Goal: Task Accomplishment & Management: Complete application form

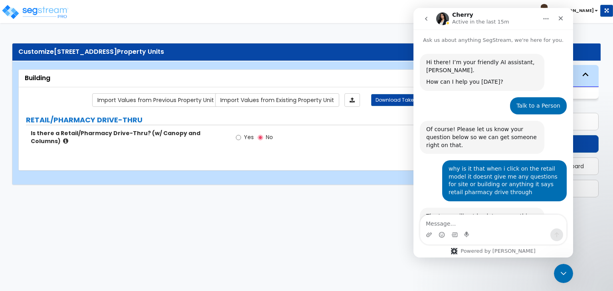
scroll to position [174, 0]
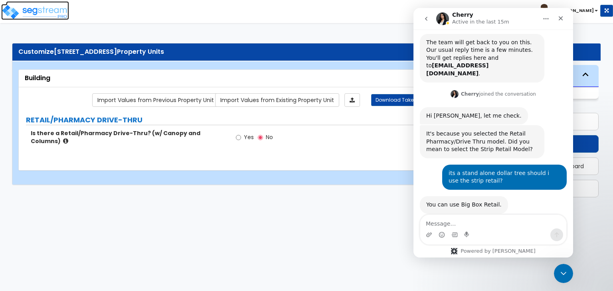
click at [35, 10] on img at bounding box center [35, 12] width 68 height 16
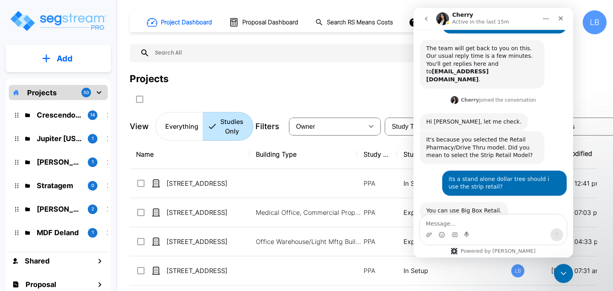
scroll to position [174, 0]
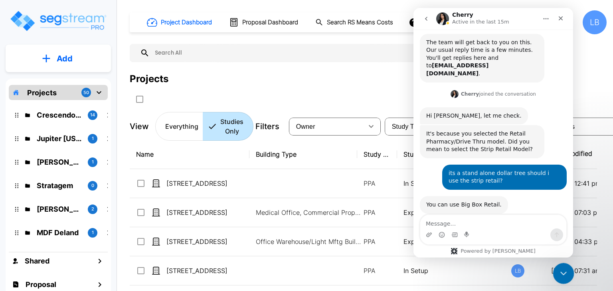
click at [562, 271] on icon "Close Intercom Messenger" at bounding box center [563, 273] width 10 height 10
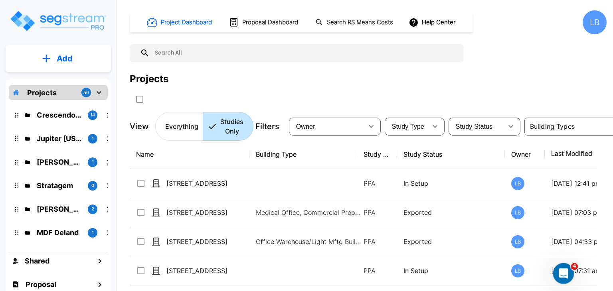
scroll to position [174, 0]
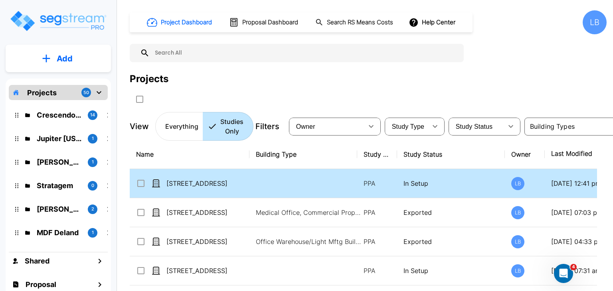
click at [475, 187] on p "In Setup" at bounding box center [451, 184] width 95 height 10
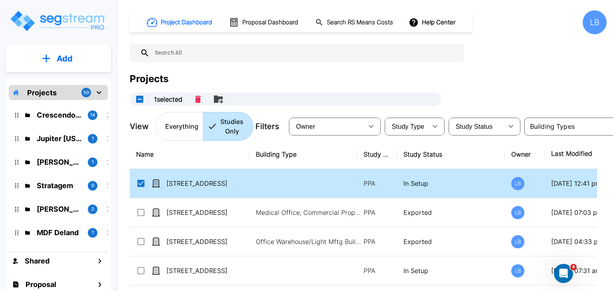
checkbox input "true"
click at [289, 185] on td at bounding box center [304, 183] width 108 height 29
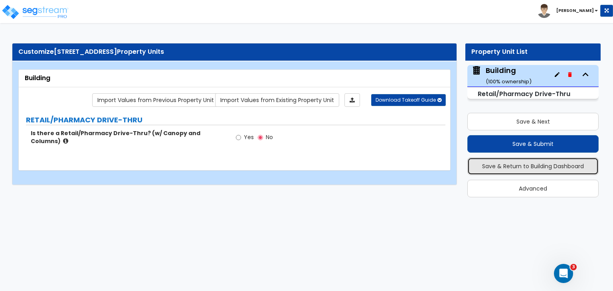
click at [519, 164] on button "Save & Return to Building Dashboard" at bounding box center [532, 167] width 131 height 18
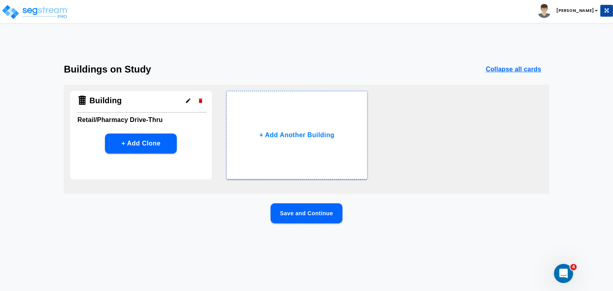
click at [200, 99] on icon "button" at bounding box center [201, 101] width 6 height 6
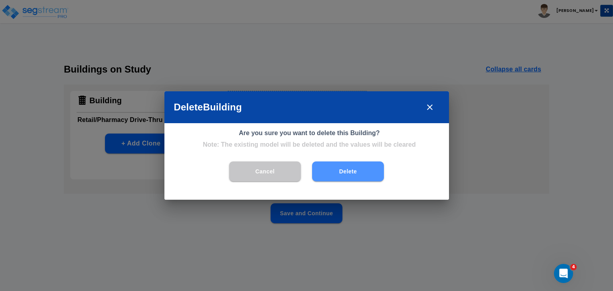
click at [335, 174] on button "Delete" at bounding box center [348, 172] width 72 height 20
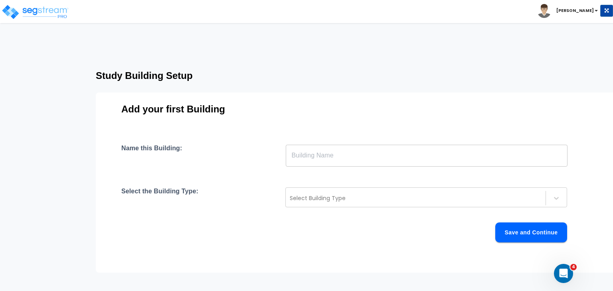
click at [324, 158] on input "text" at bounding box center [427, 156] width 282 height 22
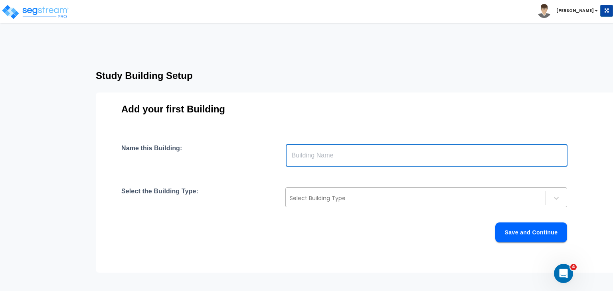
type input "Building"
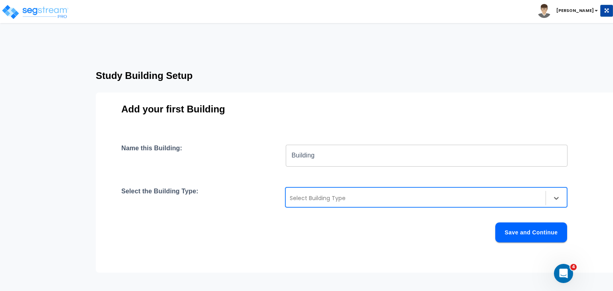
click at [304, 198] on div at bounding box center [416, 199] width 252 height 10
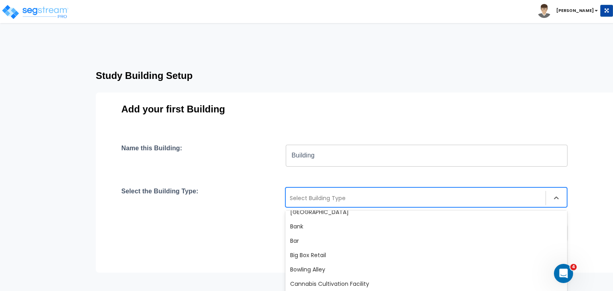
scroll to position [57, 0]
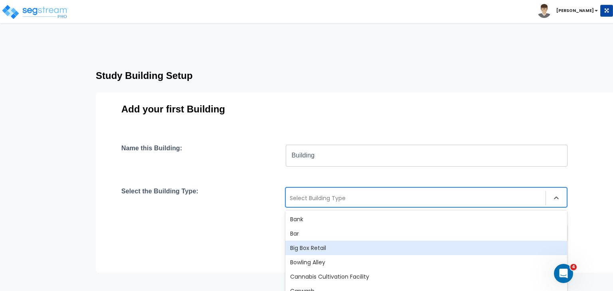
click at [319, 245] on div "Big Box Retail" at bounding box center [426, 248] width 282 height 14
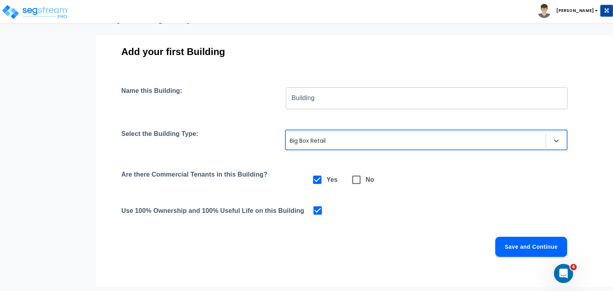
scroll to position [59, 0]
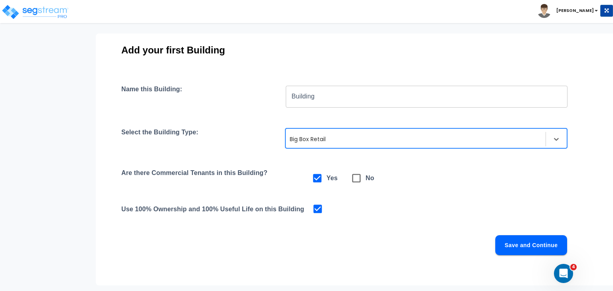
click at [521, 240] on button "Save and Continue" at bounding box center [531, 246] width 72 height 20
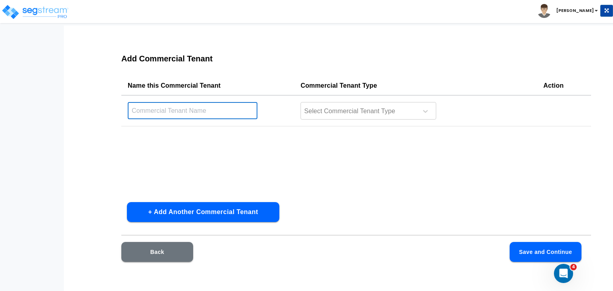
click at [198, 111] on input "text" at bounding box center [193, 110] width 130 height 17
type input "Dollar Tree"
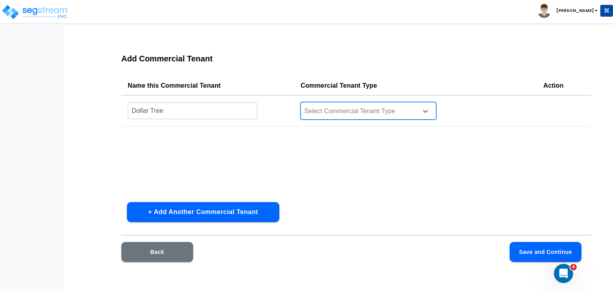
click at [329, 110] on div at bounding box center [357, 111] width 109 height 11
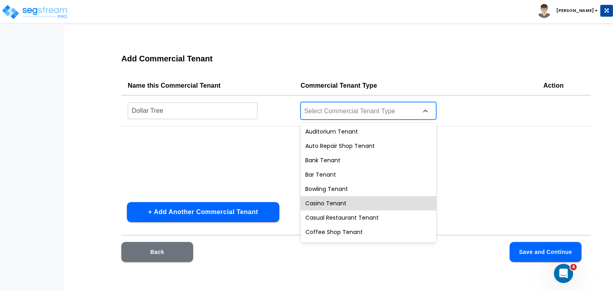
scroll to position [286, 0]
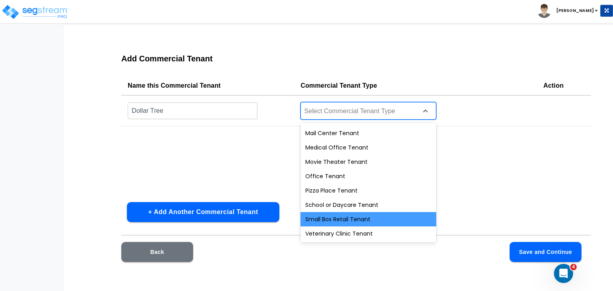
click at [346, 220] on div "Small Box Retail Tenant" at bounding box center [369, 219] width 136 height 14
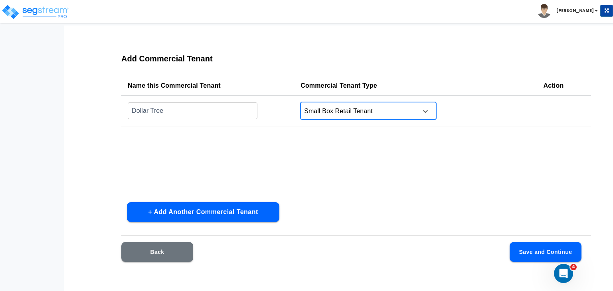
click at [532, 251] on button "Save and Continue" at bounding box center [546, 252] width 72 height 20
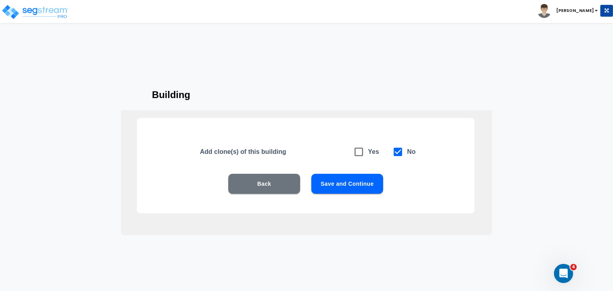
click at [358, 185] on button "Save and Continue" at bounding box center [347, 184] width 72 height 20
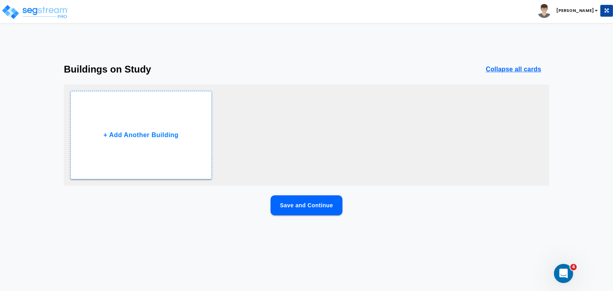
scroll to position [0, 0]
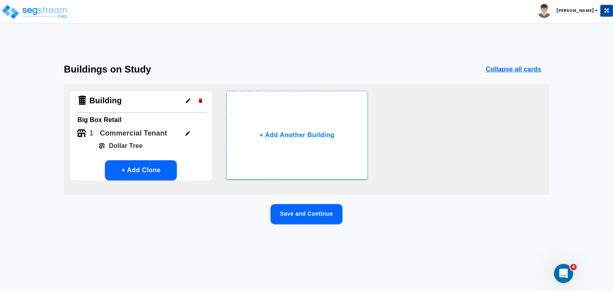
click at [307, 212] on button "Save and Continue" at bounding box center [307, 214] width 72 height 20
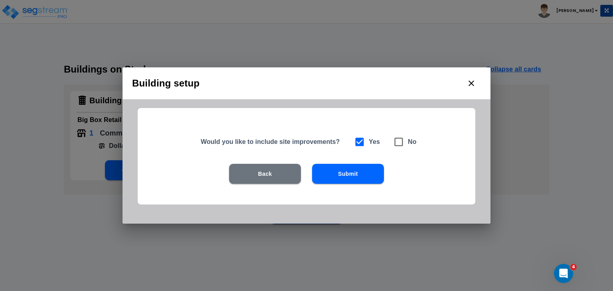
click at [355, 174] on button "Submit" at bounding box center [348, 174] width 72 height 20
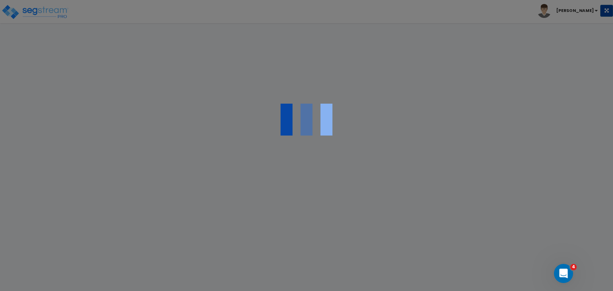
click at [355, 174] on div at bounding box center [306, 145] width 613 height 291
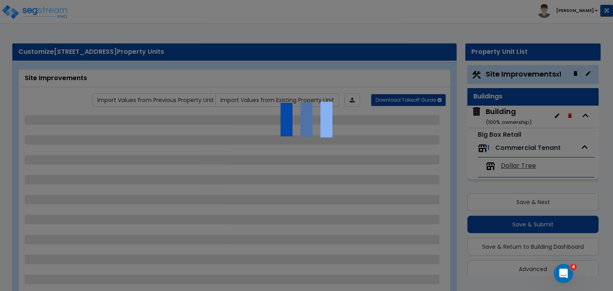
scroll to position [9, 0]
